Goal: Communication & Community: Ask a question

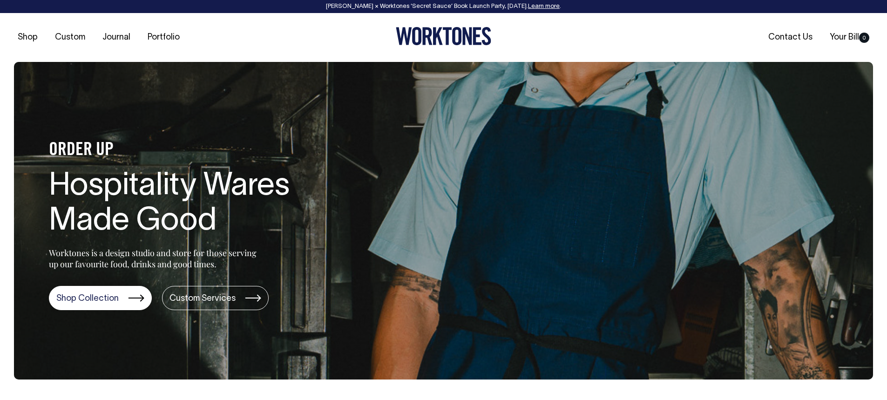
click at [796, 38] on link "Contact Us" at bounding box center [790, 37] width 52 height 15
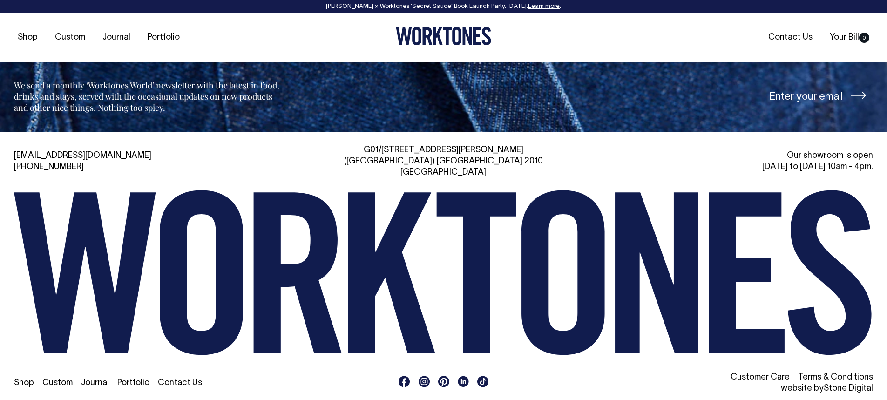
scroll to position [2354, 0]
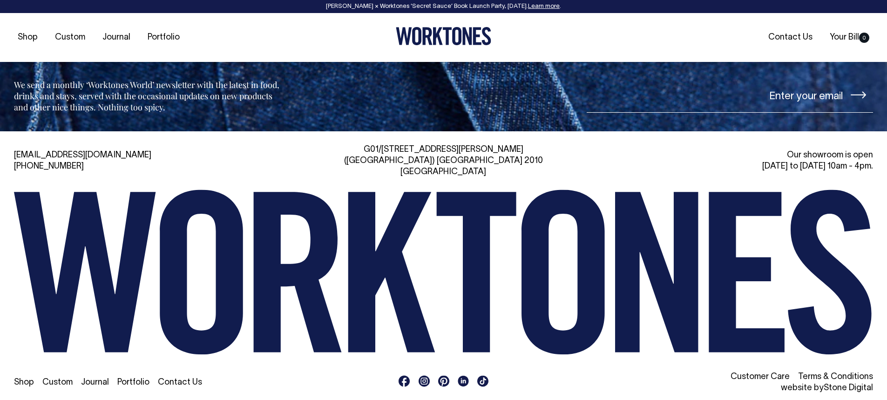
click at [185, 378] on link "Contact Us" at bounding box center [180, 382] width 44 height 8
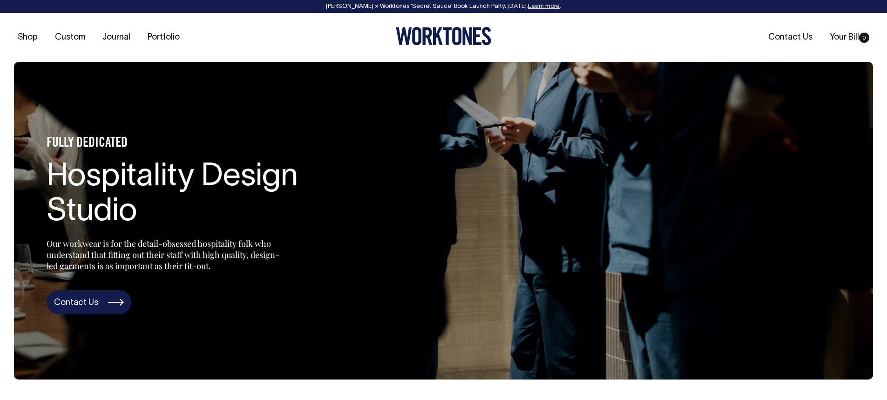
click at [120, 301] on link "Contact Us" at bounding box center [89, 302] width 85 height 24
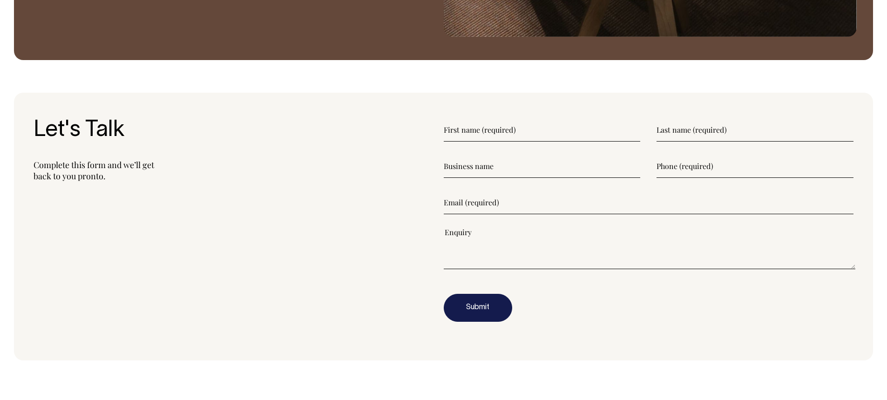
scroll to position [1209, 0]
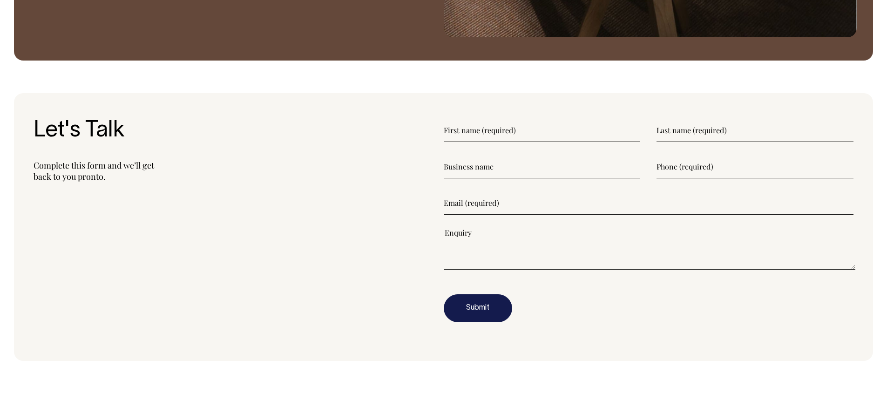
click at [534, 129] on input"] "text" at bounding box center [542, 130] width 197 height 23
type input"] "Nicholas"
type input"] "Mitchell"
type input"] "Morrisons Oyster Bar and Grill"
type input"] "0435846234"
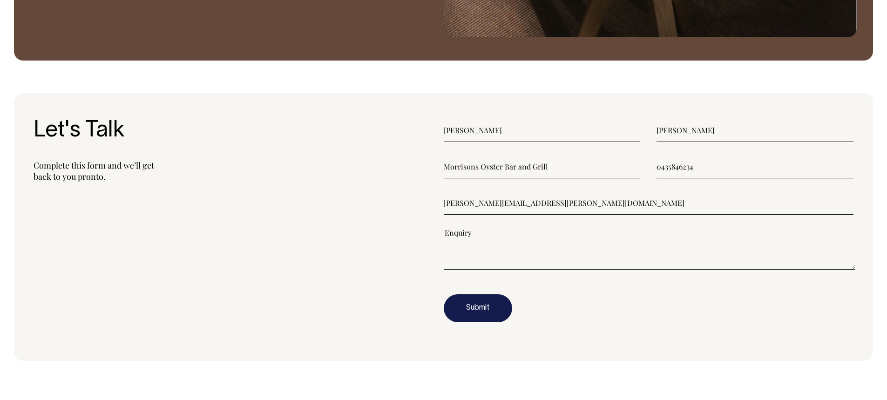
type input"] "nick.mitchell@morrisons.sydney"
click at [488, 248] on textarea"] at bounding box center [650, 249] width 412 height 42
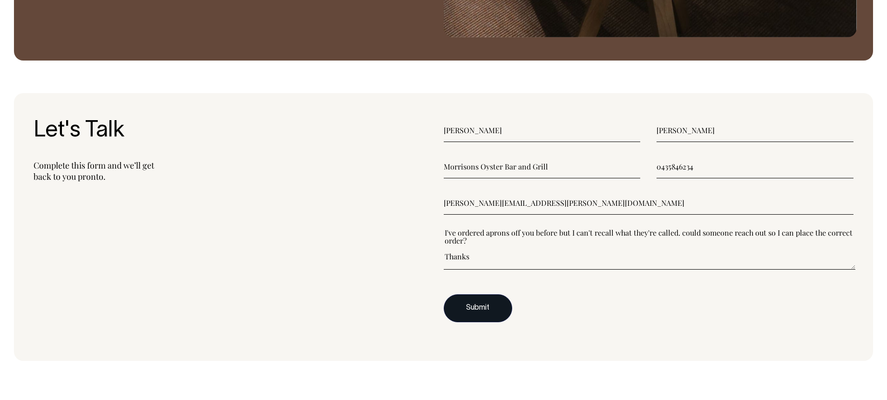
type textarea"] "I've ordered aprons off you before but I can't recall what they're called. coul…"
click at [488, 312] on button "Submit" at bounding box center [478, 308] width 68 height 28
